Goal: Task Accomplishment & Management: Use online tool/utility

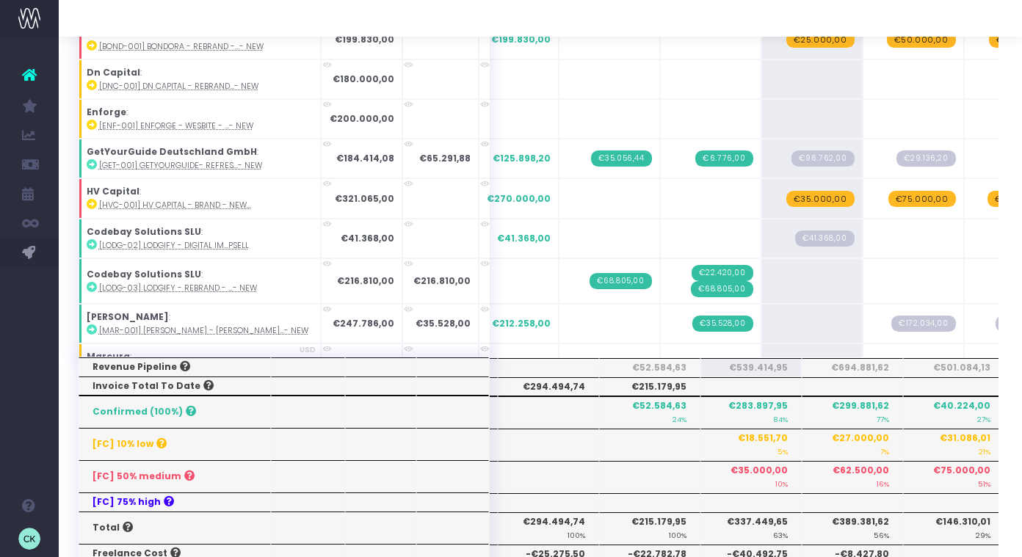
scroll to position [1690, 0]
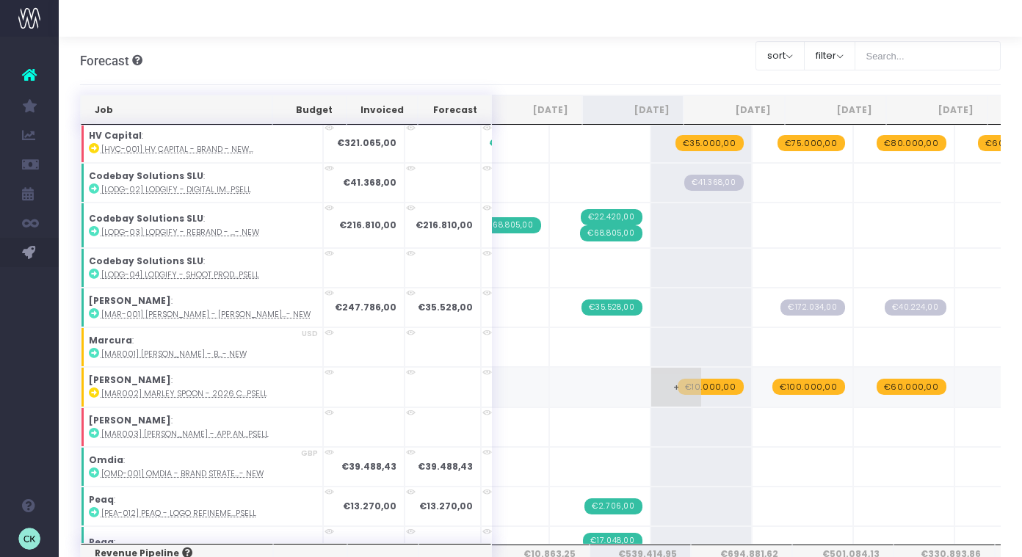
scroll to position [242, 118]
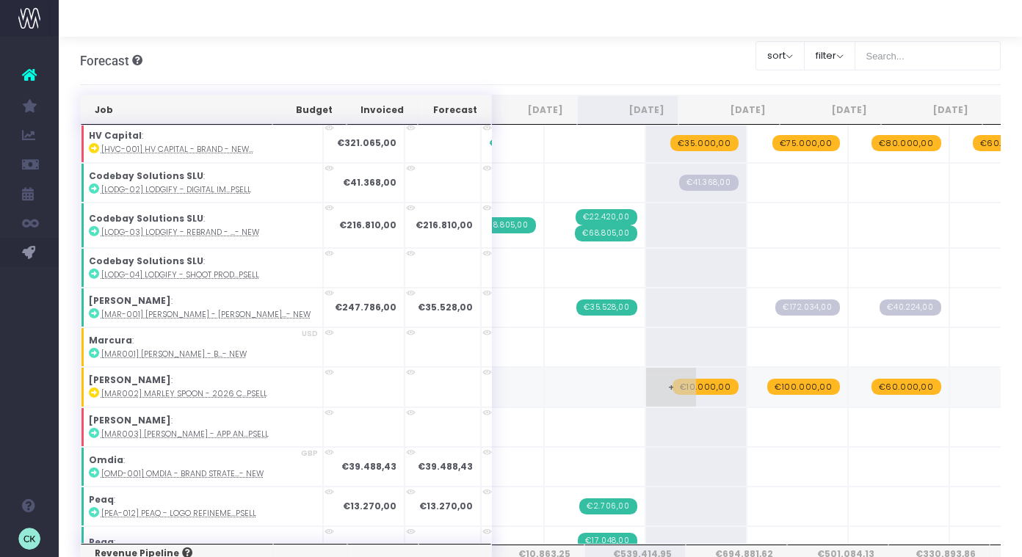
click at [673, 384] on span "€10.000,00" at bounding box center [706, 387] width 66 height 16
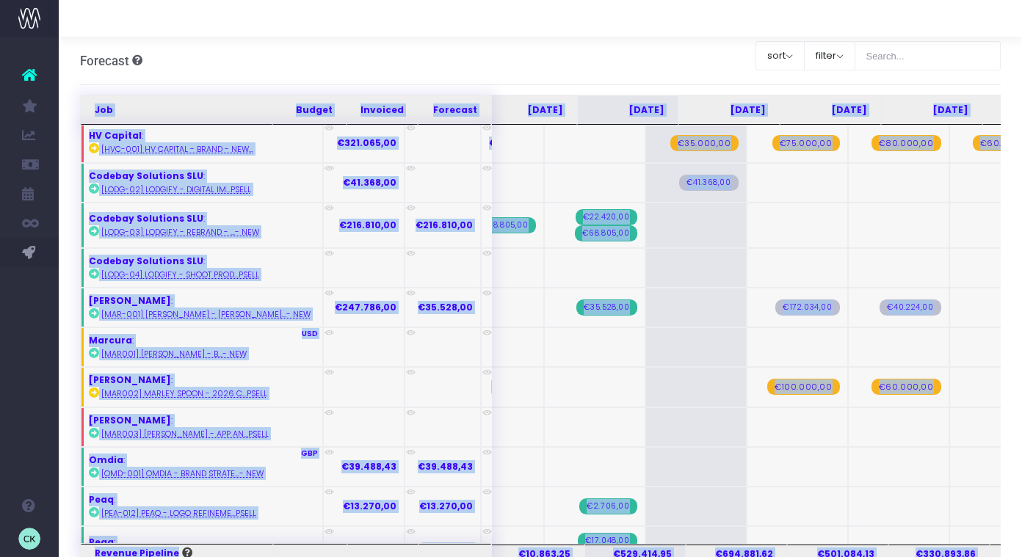
click at [767, 386] on span "€100.000,00" at bounding box center [803, 387] width 73 height 16
click at [872, 386] on span "€60.000,00" at bounding box center [907, 387] width 70 height 16
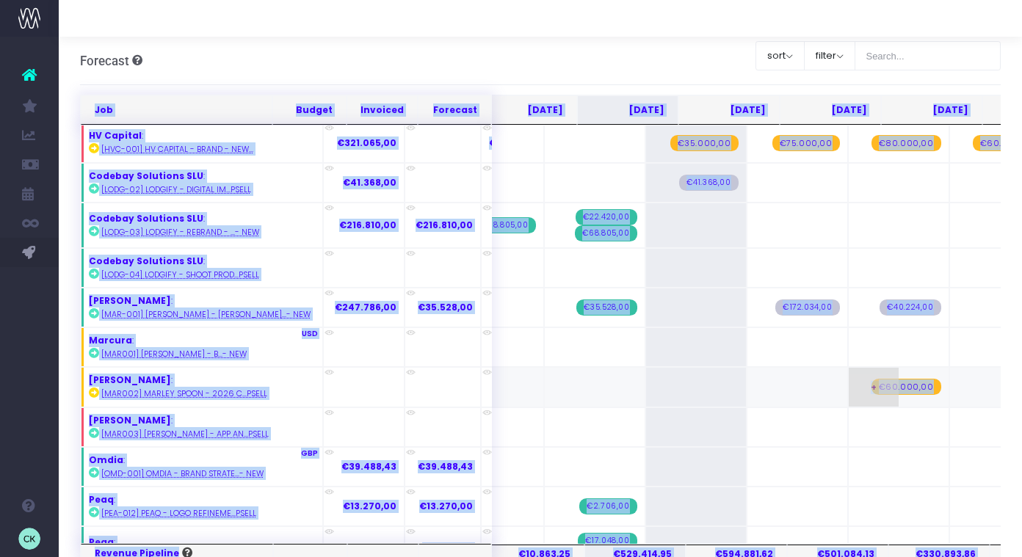
click at [872, 386] on span "€60.000,00" at bounding box center [907, 387] width 70 height 16
